Goal: Register for event/course

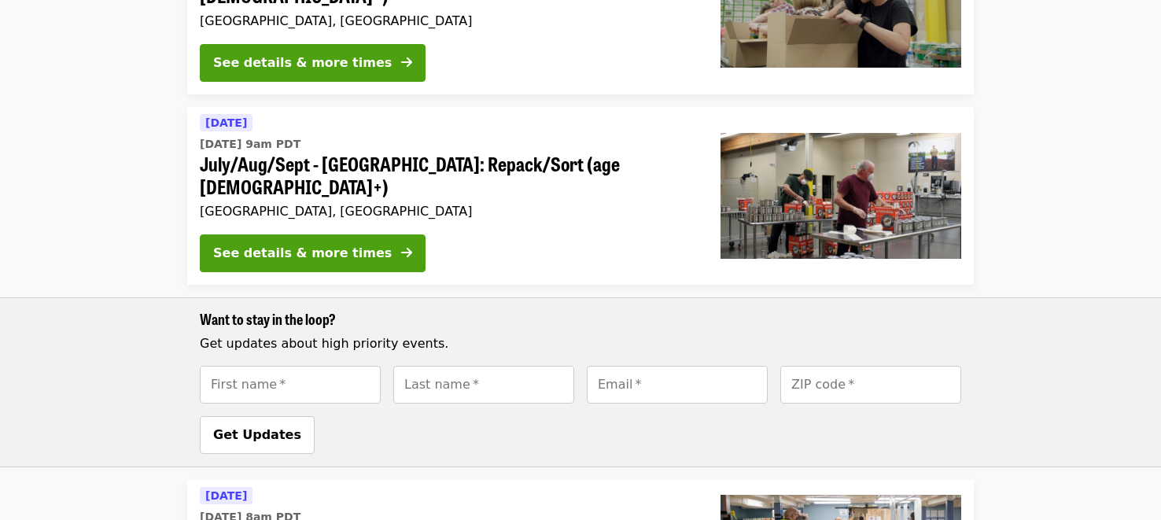
scroll to position [976, 0]
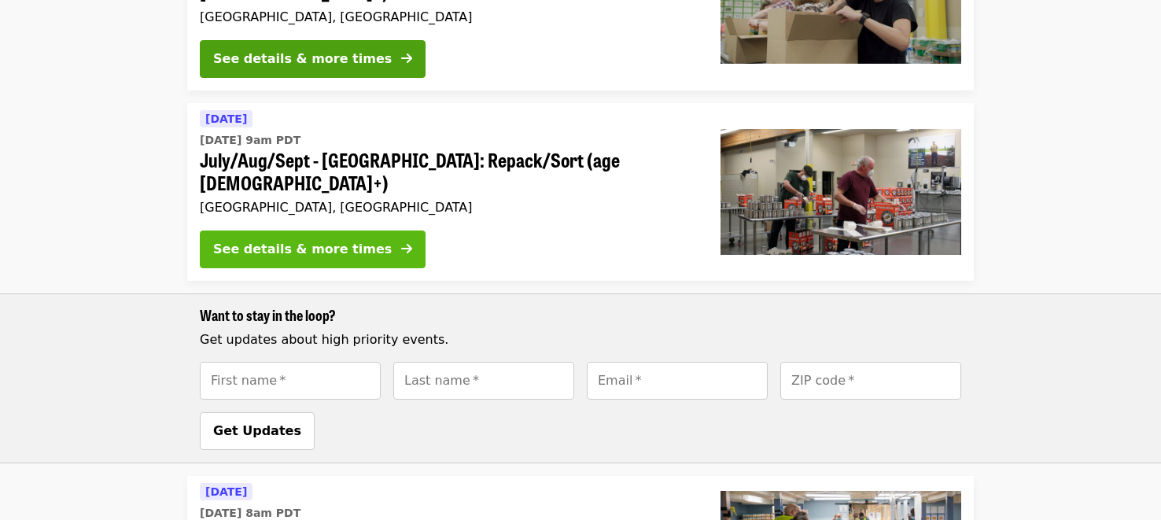
click at [292, 240] on div "See details & more times" at bounding box center [302, 249] width 179 height 19
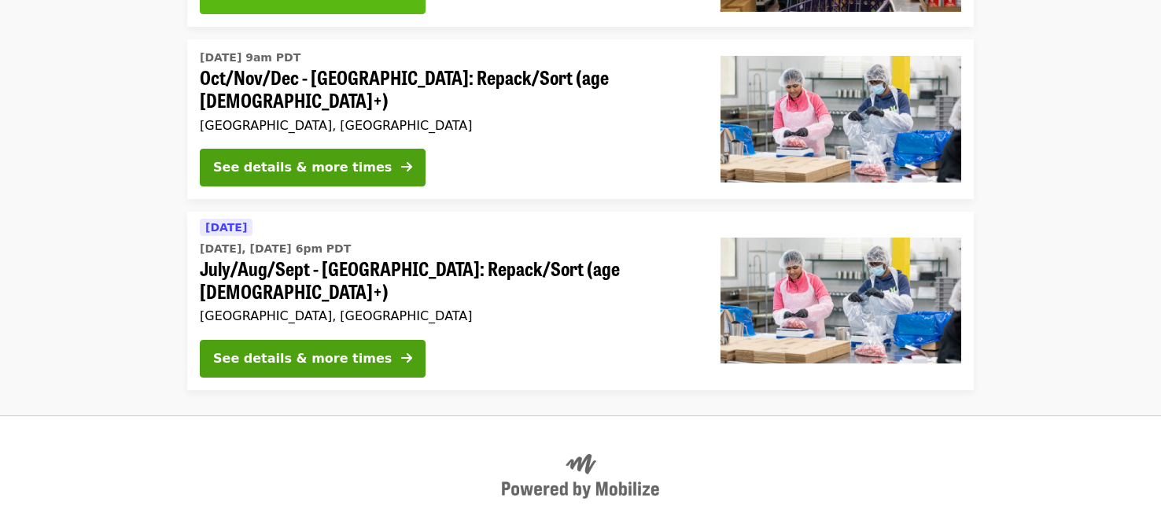
scroll to position [1577, 0]
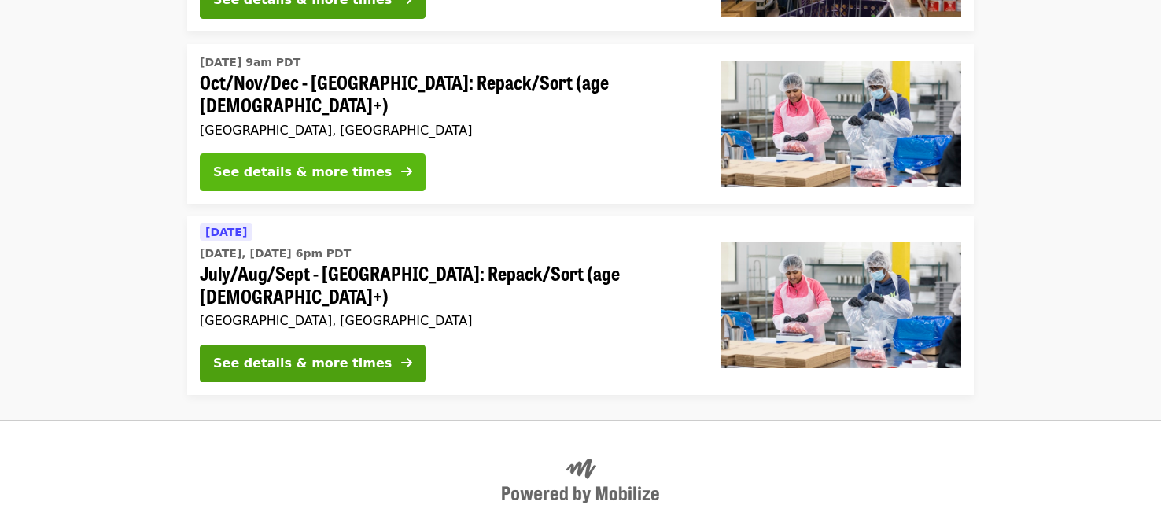
click at [285, 163] on div "See details & more times" at bounding box center [302, 172] width 179 height 19
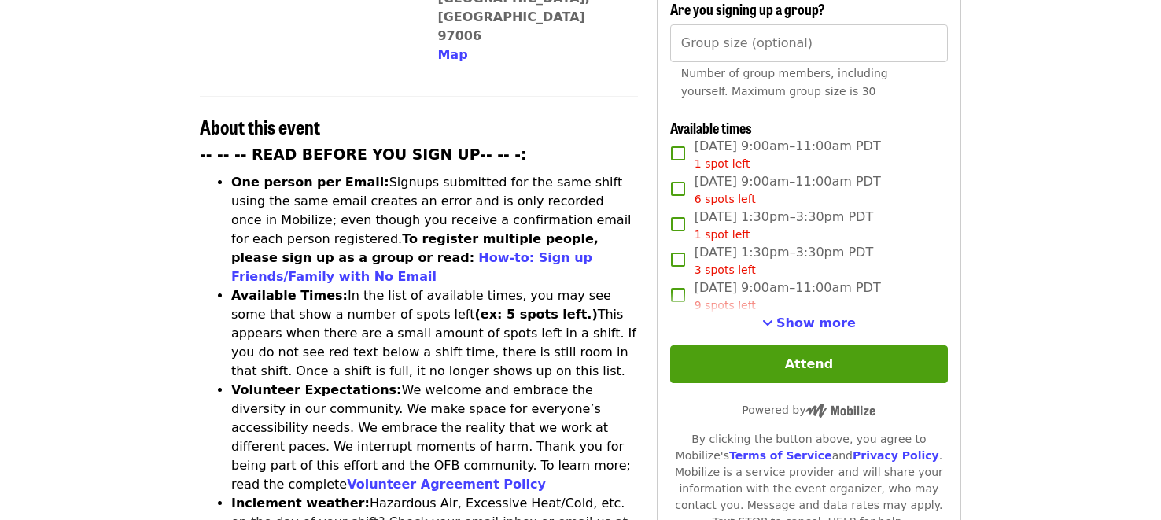
scroll to position [529, 0]
click at [790, 315] on span "Show more" at bounding box center [816, 322] width 79 height 15
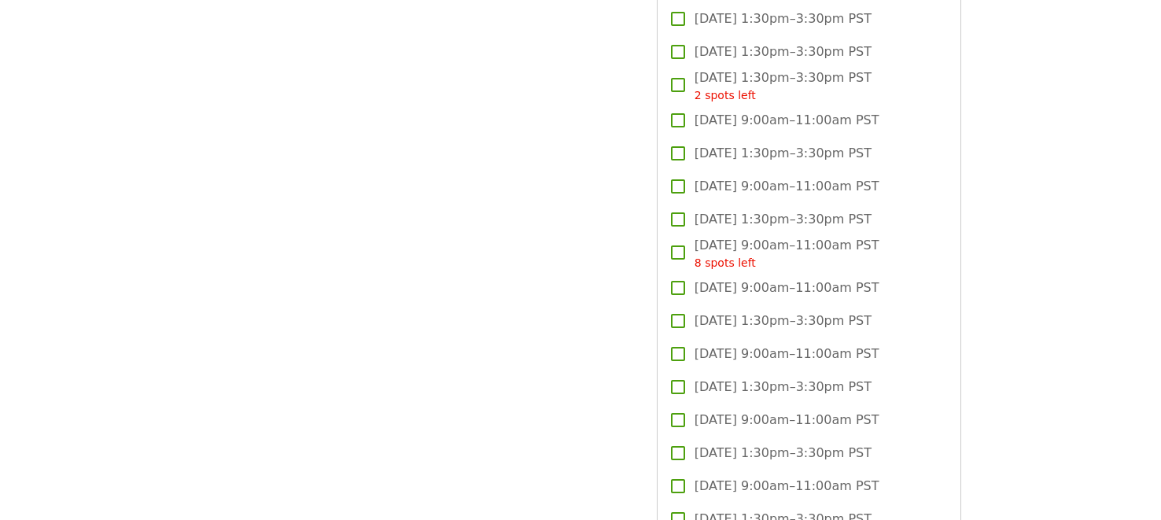
scroll to position [0, 0]
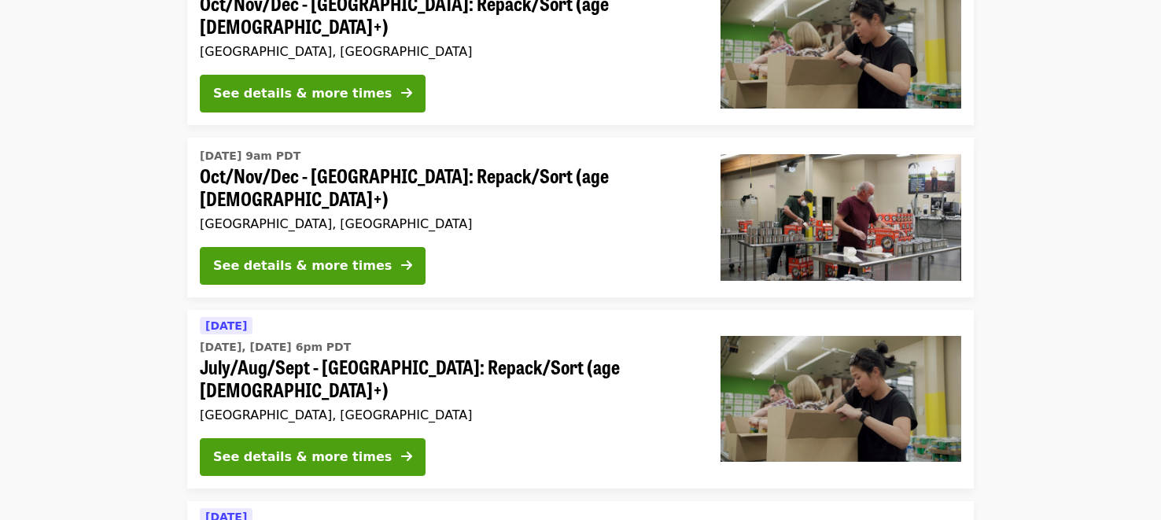
scroll to position [574, 0]
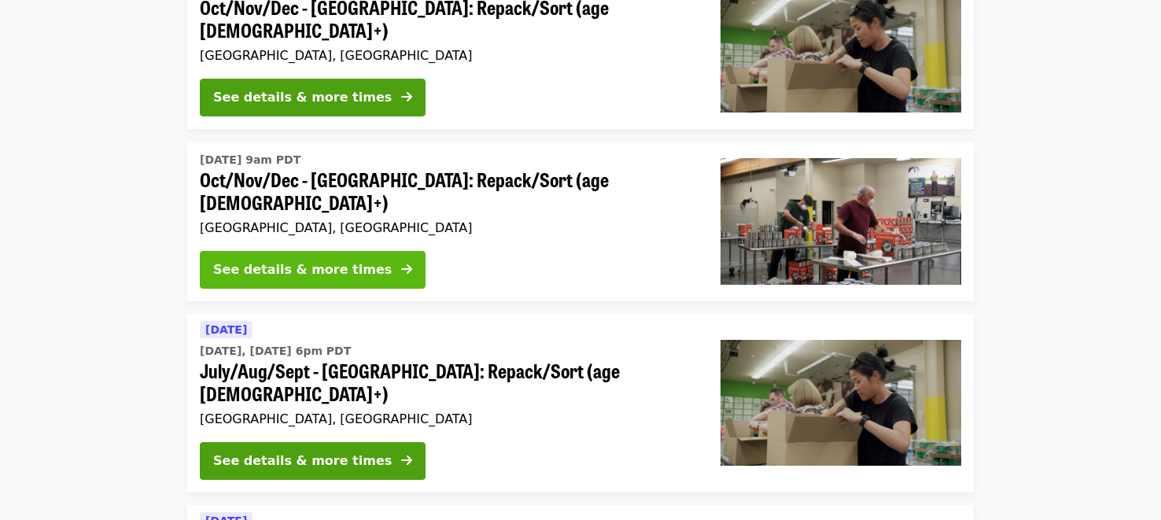
click at [252, 260] on div "See details & more times" at bounding box center [302, 269] width 179 height 19
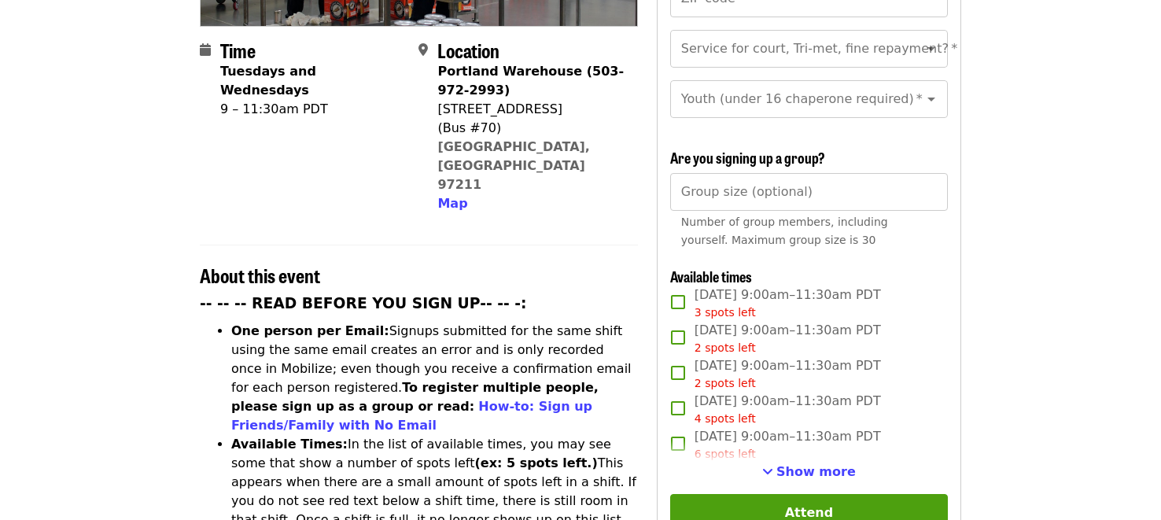
scroll to position [385, 0]
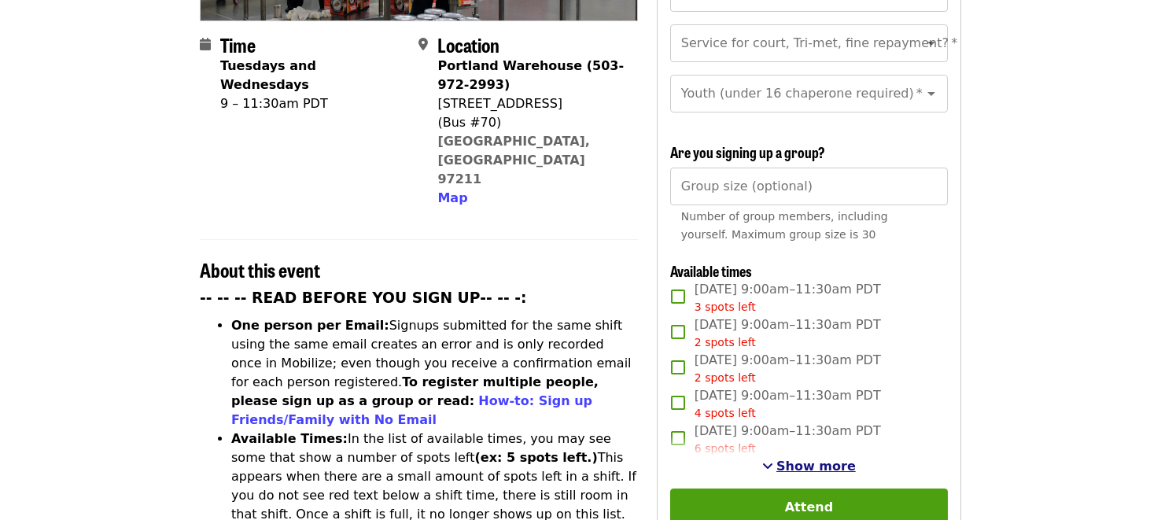
click at [786, 459] on span "Show more" at bounding box center [816, 466] width 79 height 15
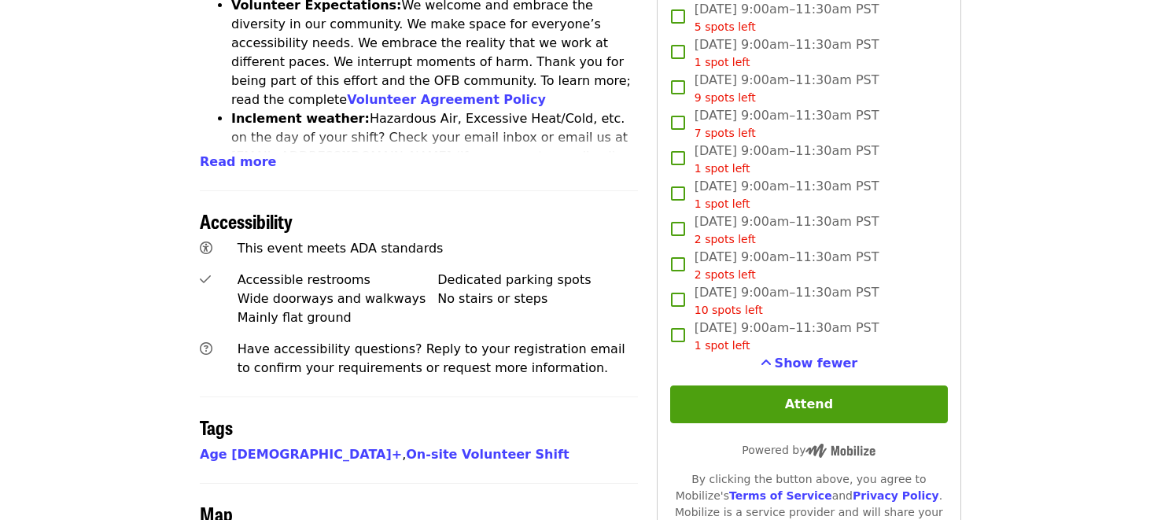
scroll to position [916, 0]
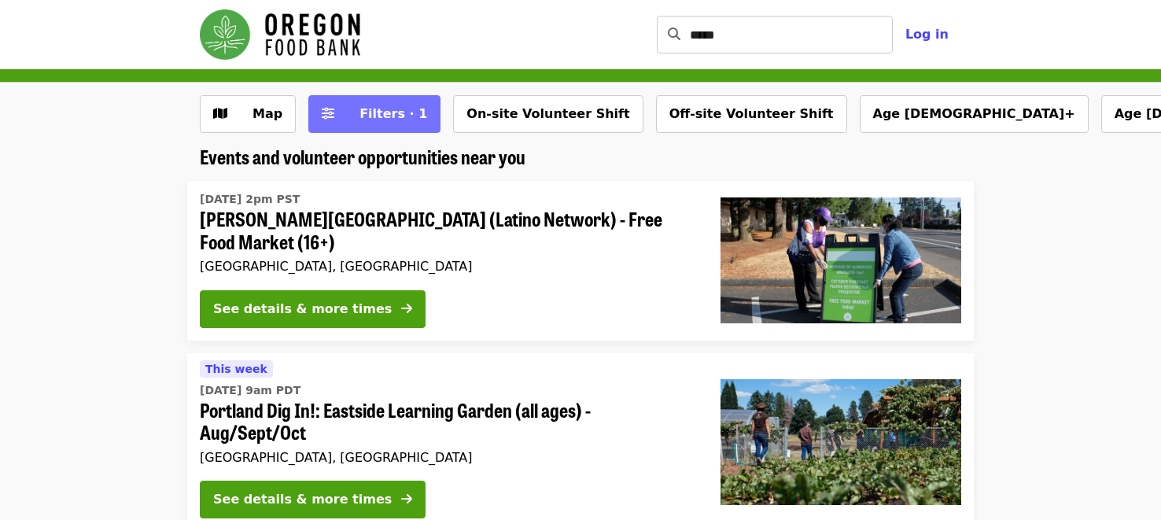
click at [373, 105] on span "Filters · 1" at bounding box center [385, 114] width 83 height 19
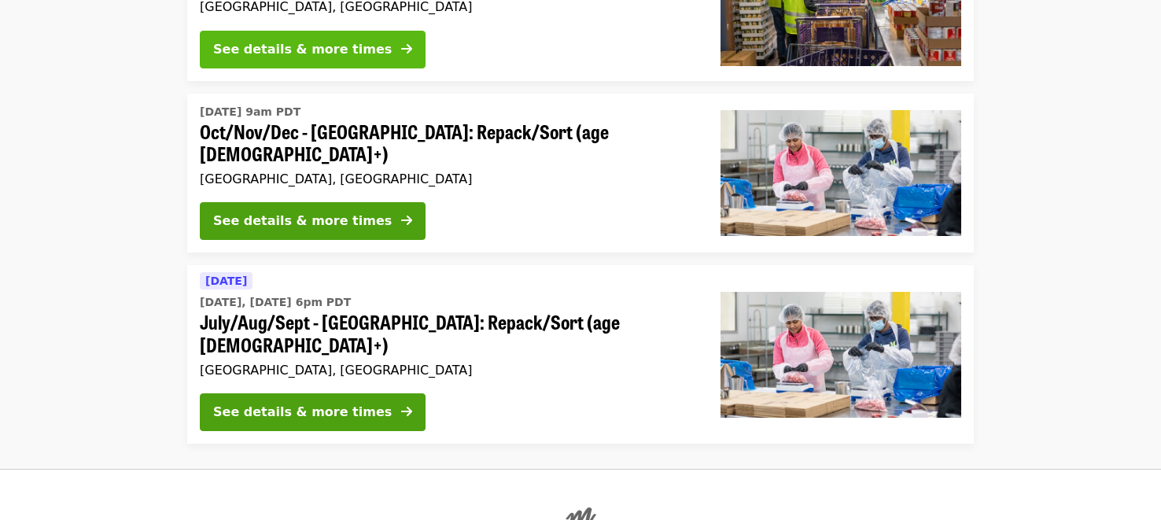
scroll to position [2351, 0]
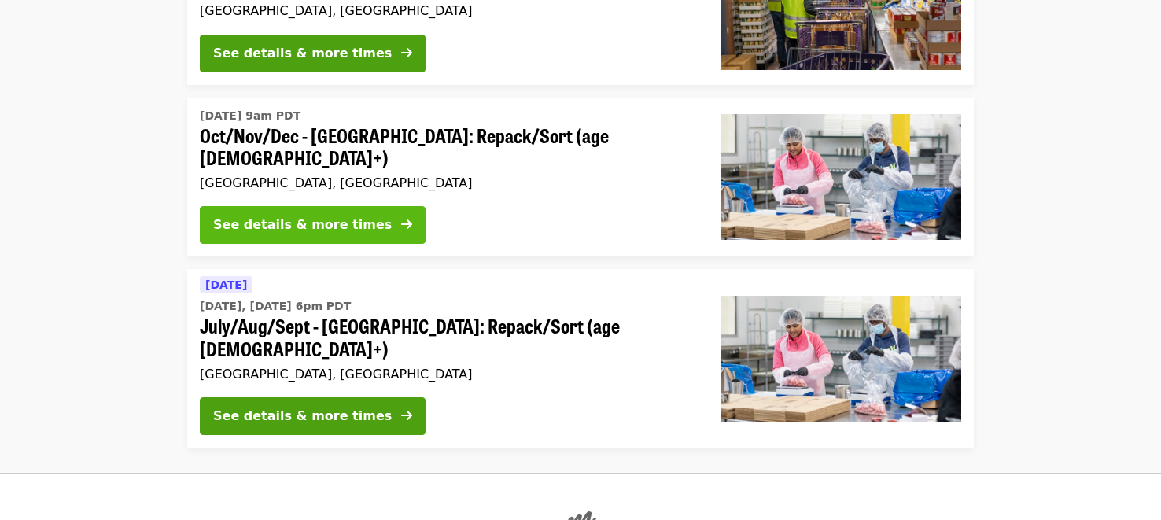
click at [258, 216] on div "See details & more times" at bounding box center [302, 225] width 179 height 19
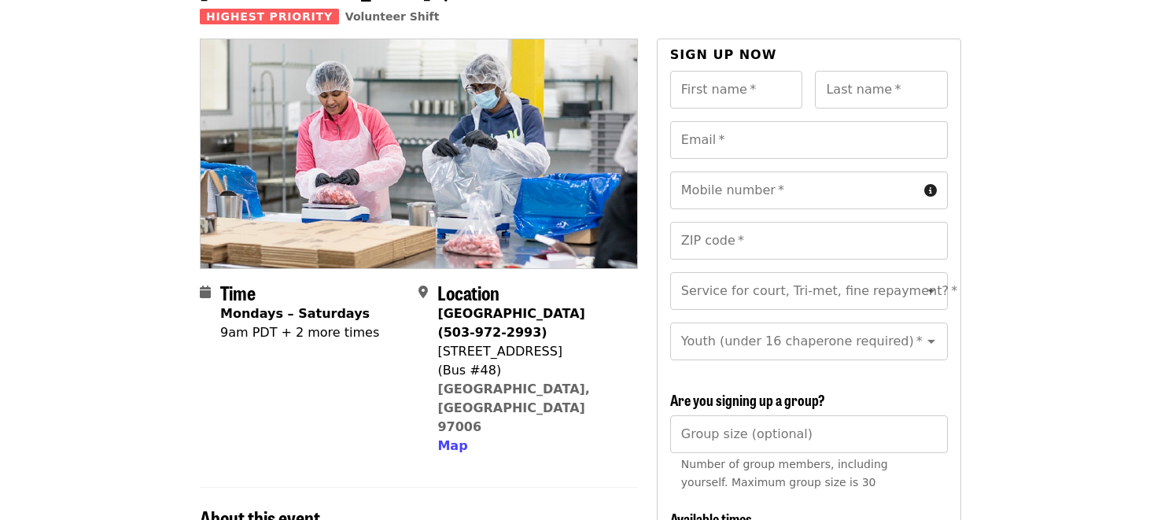
scroll to position [135, 0]
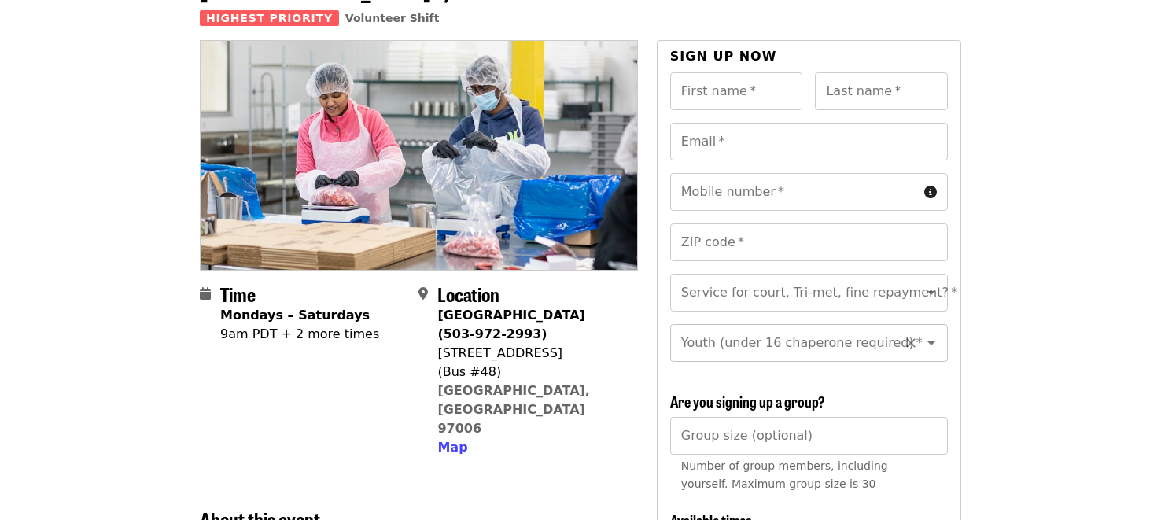
click at [761, 328] on input "Youth (under 16 chaperone required)   *" at bounding box center [790, 343] width 214 height 30
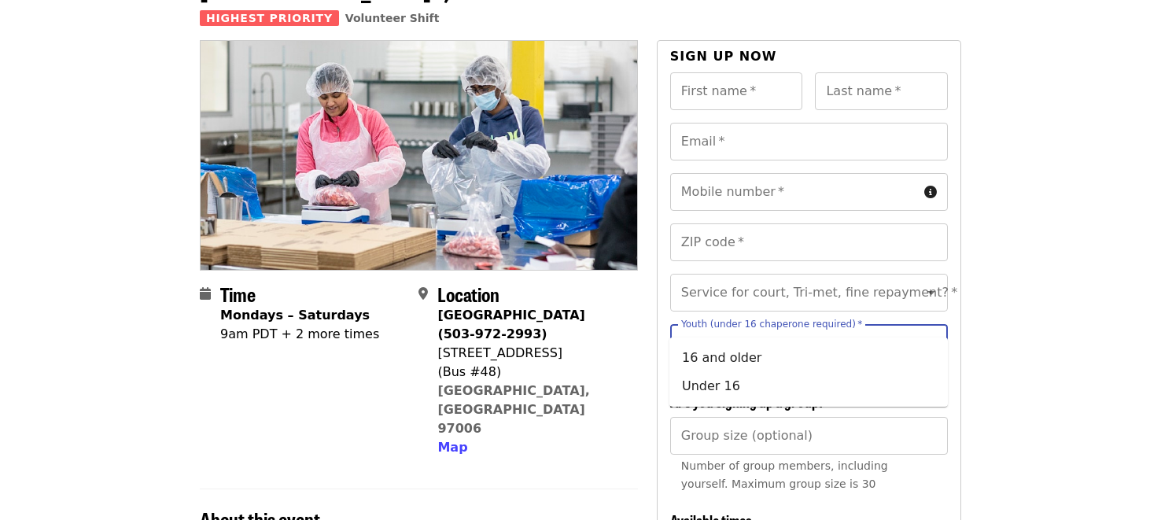
click at [911, 335] on icon "Clear" at bounding box center [911, 343] width 16 height 16
click at [710, 353] on li "16 and older" at bounding box center [809, 358] width 279 height 28
type input "**********"
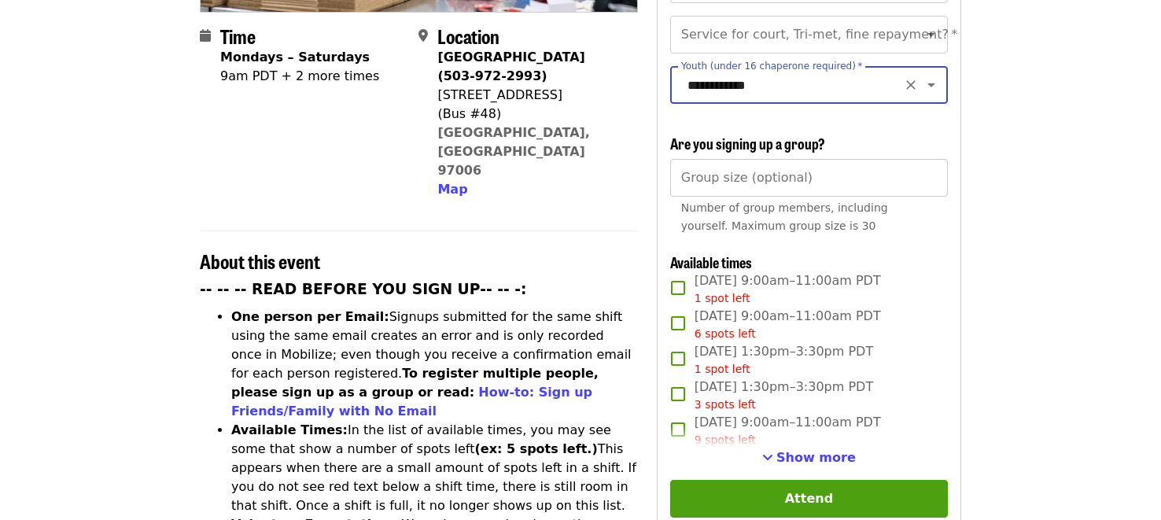
scroll to position [397, 0]
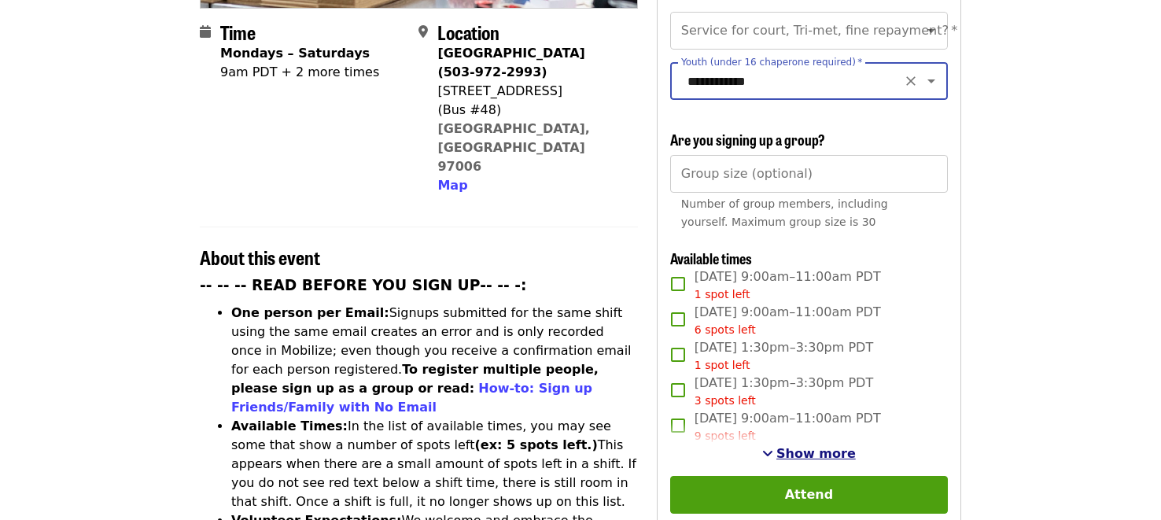
click at [817, 446] on span "Show more" at bounding box center [816, 453] width 79 height 15
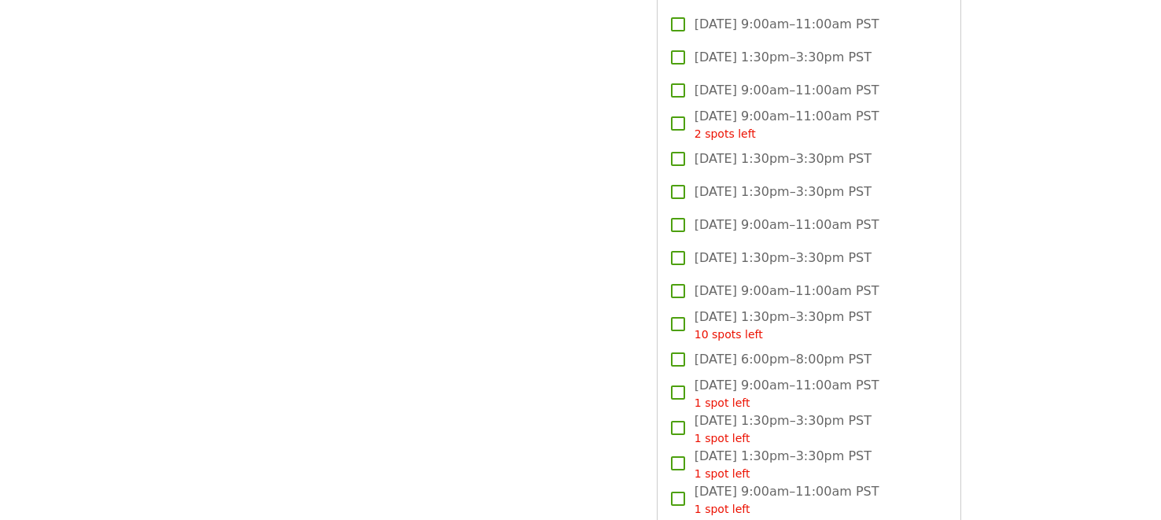
scroll to position [2743, 0]
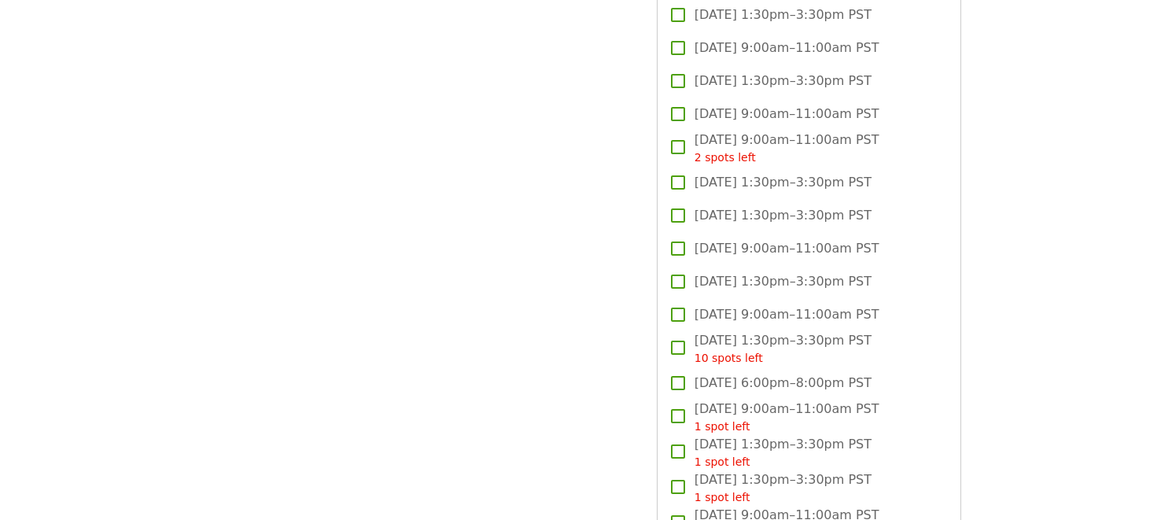
click at [725, 206] on span "[DATE] 1:30pm–3:30pm PST" at bounding box center [783, 215] width 177 height 19
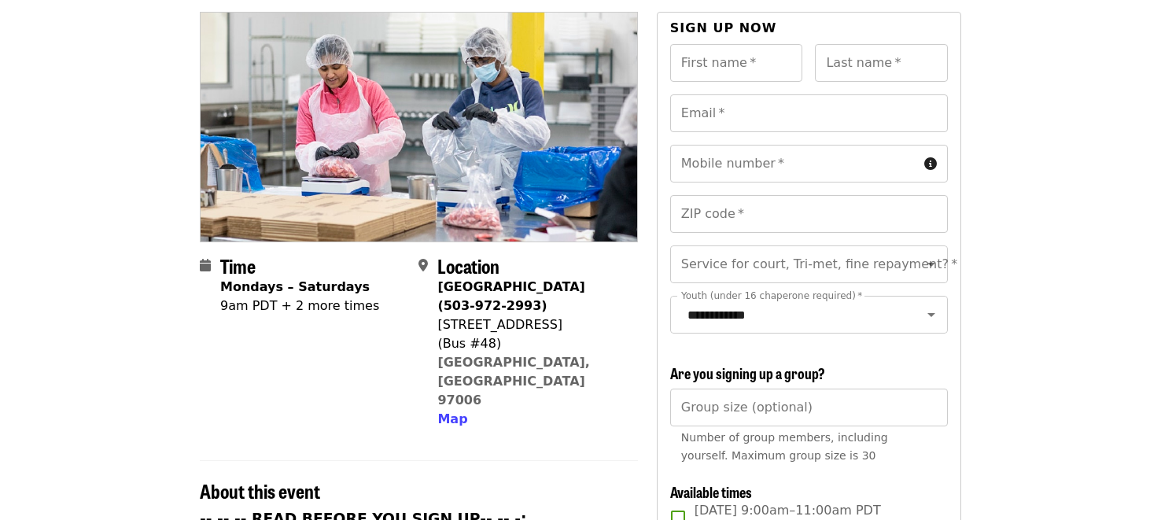
scroll to position [36, 0]
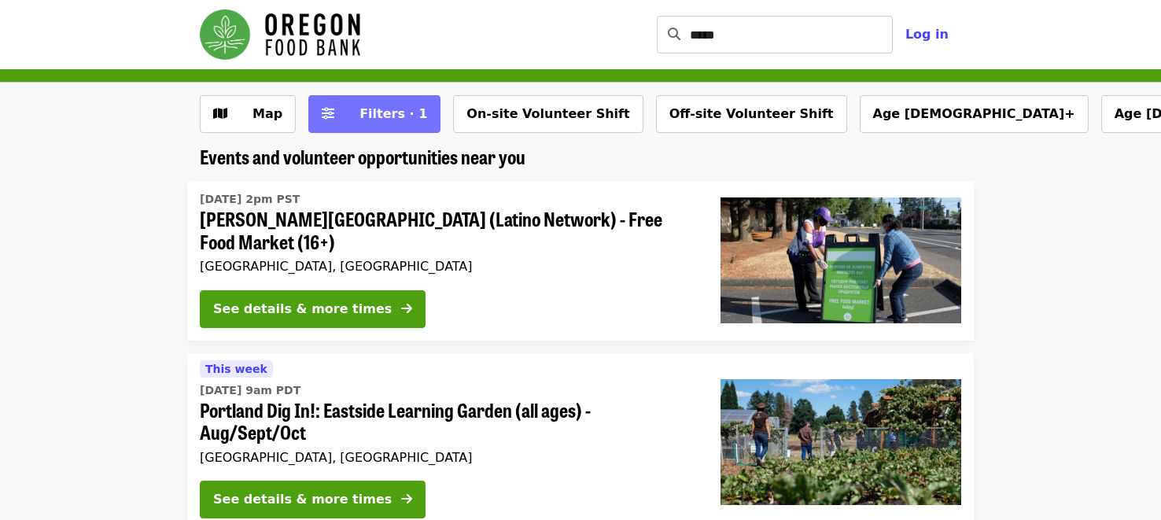
click at [372, 128] on button "Filters · 1" at bounding box center [374, 114] width 132 height 38
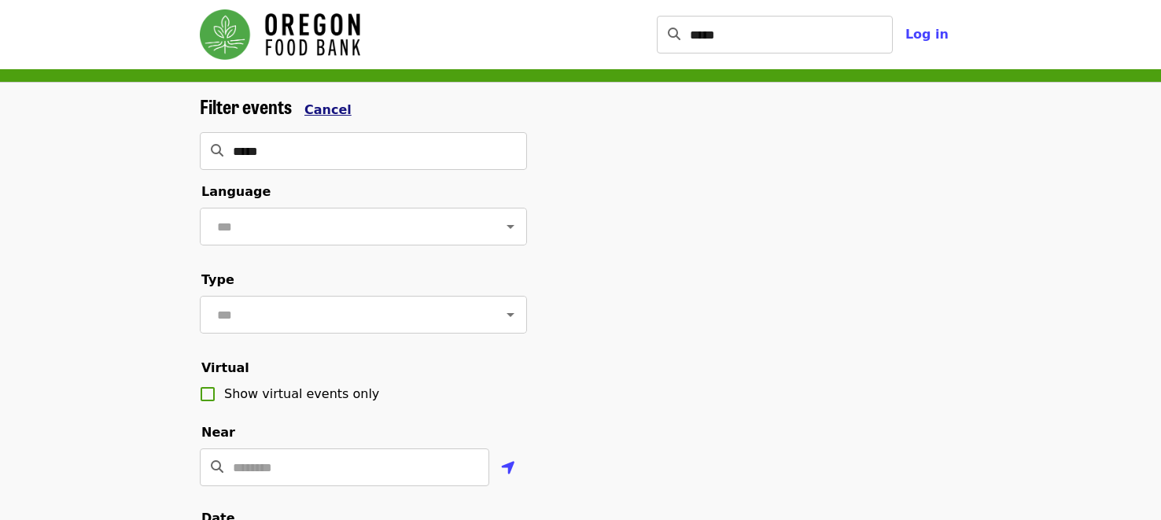
click at [335, 104] on span "Cancel" at bounding box center [327, 109] width 47 height 15
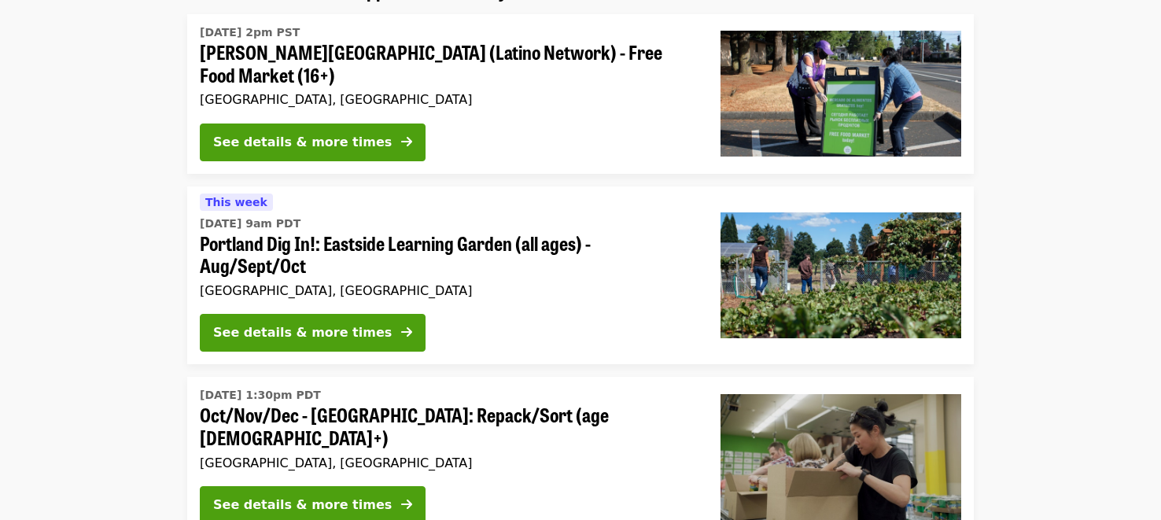
scroll to position [170, 0]
